Goal: Find contact information: Find contact information

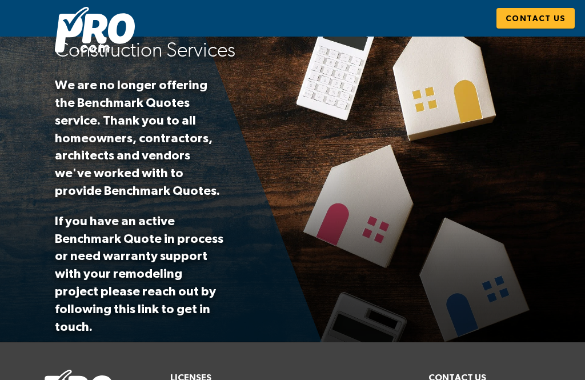
click at [542, 13] on span "Contact Us" at bounding box center [536, 18] width 60 height 14
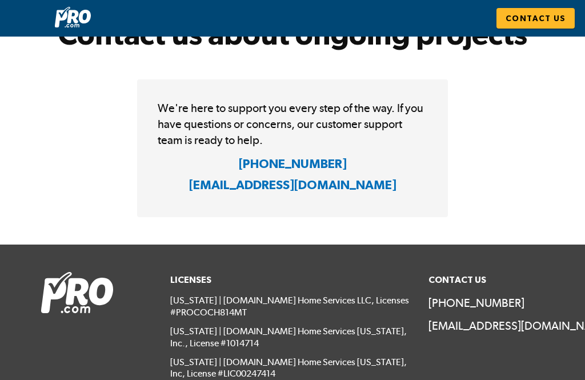
scroll to position [182, 0]
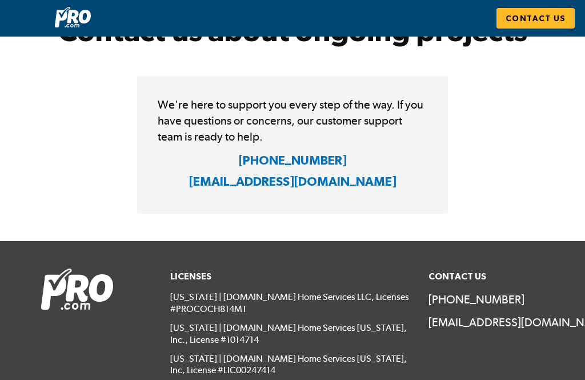
click at [552, 15] on span "Contact Us" at bounding box center [536, 18] width 60 height 14
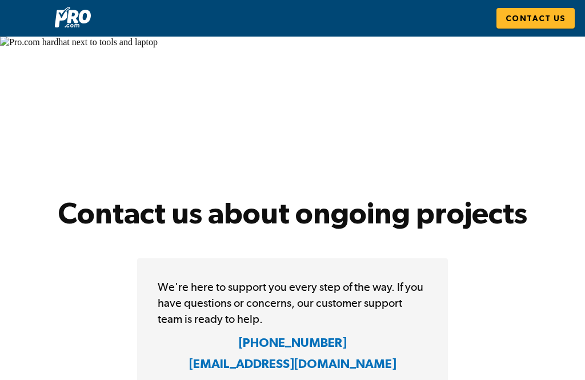
click at [55, 217] on h1 "Contact us about ongoing projects" at bounding box center [292, 191] width 585 height 80
click at [555, 16] on span "Contact Us" at bounding box center [536, 18] width 60 height 14
click at [553, 13] on span "Contact Us" at bounding box center [536, 18] width 60 height 14
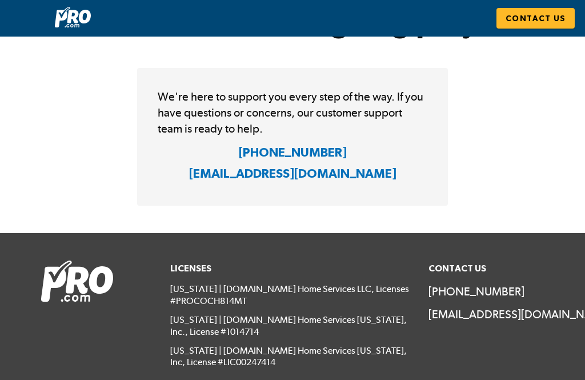
scroll to position [209, 0]
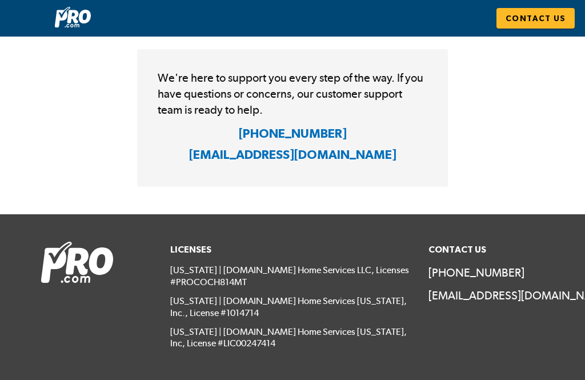
click at [542, 18] on span "Contact Us" at bounding box center [536, 18] width 60 height 14
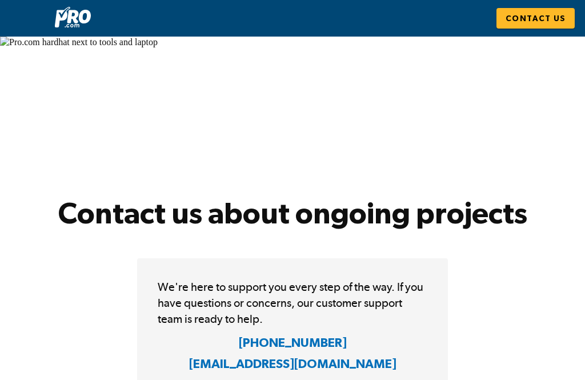
click at [553, 17] on span "Contact Us" at bounding box center [536, 18] width 60 height 14
click at [168, 327] on p "We're here to support you every step of the way. If you have questions or conce…" at bounding box center [293, 303] width 270 height 48
click at [554, 18] on span "Contact Us" at bounding box center [536, 18] width 60 height 14
click at [549, 16] on span "Contact Us" at bounding box center [536, 18] width 60 height 14
click at [541, 20] on span "Contact Us" at bounding box center [536, 18] width 60 height 14
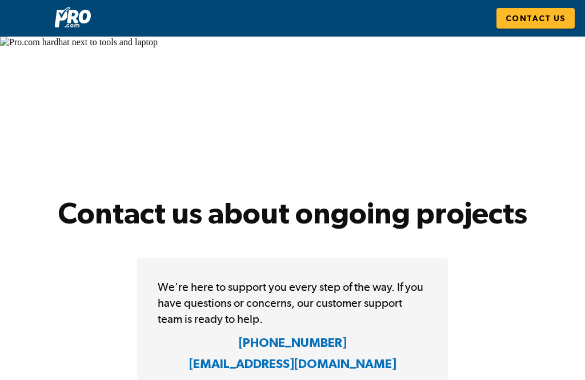
click at [534, 23] on span "Contact Us" at bounding box center [536, 18] width 60 height 14
click at [542, 19] on span "Contact Us" at bounding box center [536, 18] width 60 height 14
click at [546, 14] on span "Contact Us" at bounding box center [536, 18] width 60 height 14
click at [217, 320] on p "We're here to support you every step of the way. If you have questions or conce…" at bounding box center [293, 303] width 270 height 48
click at [231, 345] on link "[PHONE_NUMBER]" at bounding box center [293, 344] width 270 height 21
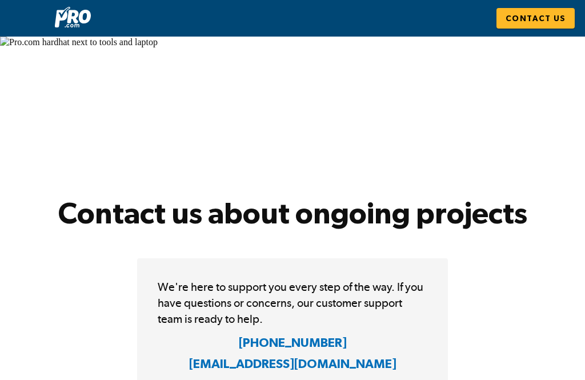
click at [277, 355] on h4 "[PHONE_NUMBER]" at bounding box center [293, 344] width 108 height 21
click at [273, 355] on h4 "[PHONE_NUMBER]" at bounding box center [293, 344] width 108 height 21
click at [289, 355] on h4 "[PHONE_NUMBER]" at bounding box center [293, 344] width 108 height 21
